Goal: Find specific page/section: Find specific page/section

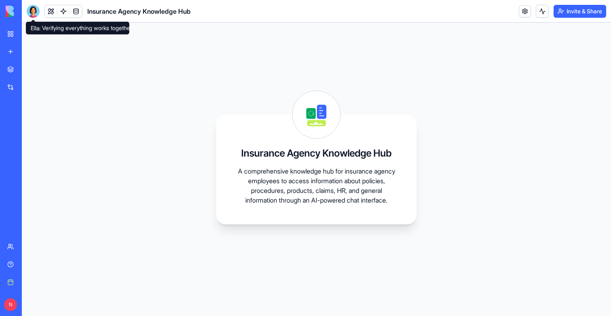
click at [31, 11] on div at bounding box center [33, 11] width 13 height 13
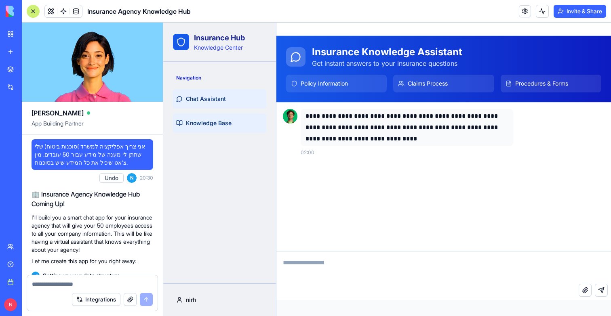
click at [202, 124] on span "Knowledge Base" at bounding box center [209, 123] width 46 height 8
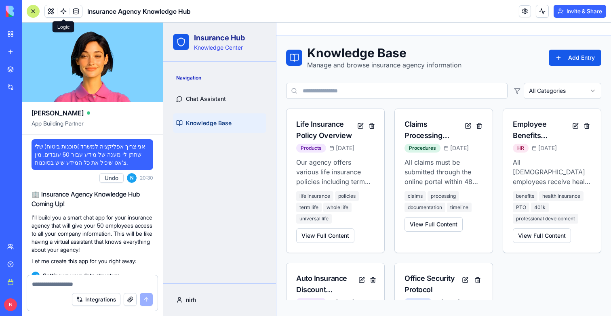
click at [62, 10] on link at bounding box center [63, 11] width 12 height 12
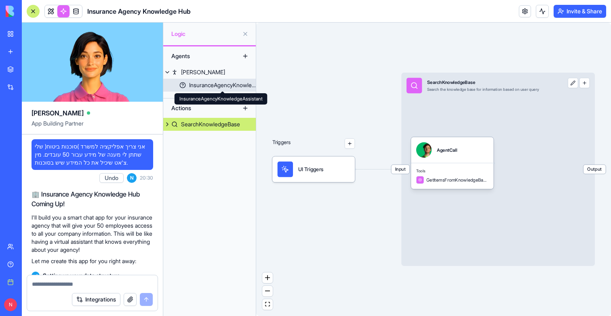
click at [215, 86] on div "InsuranceAgencyKnowledgeAssistant" at bounding box center [222, 85] width 67 height 8
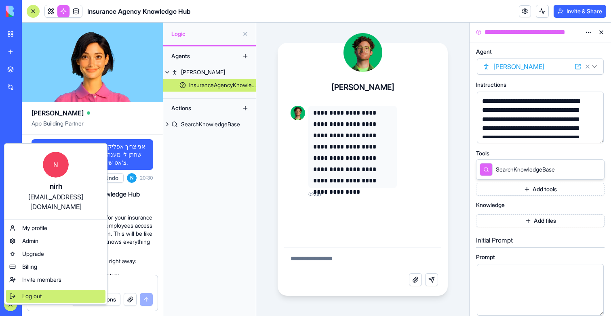
click at [33, 292] on span "Log out" at bounding box center [31, 296] width 19 height 8
